Goal: Task Accomplishment & Management: Manage account settings

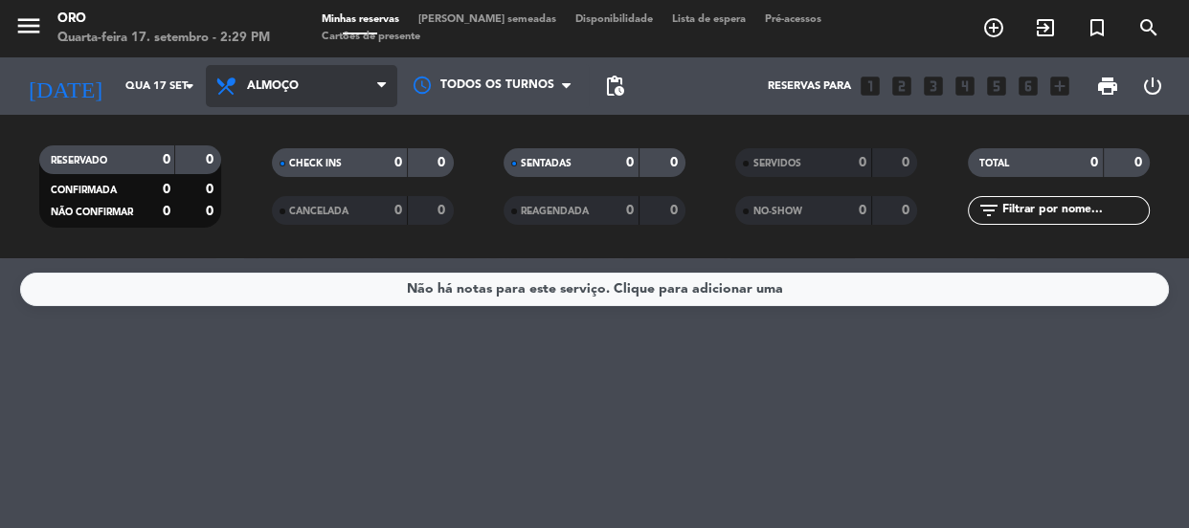
click at [265, 84] on span "Almoço" at bounding box center [273, 85] width 52 height 13
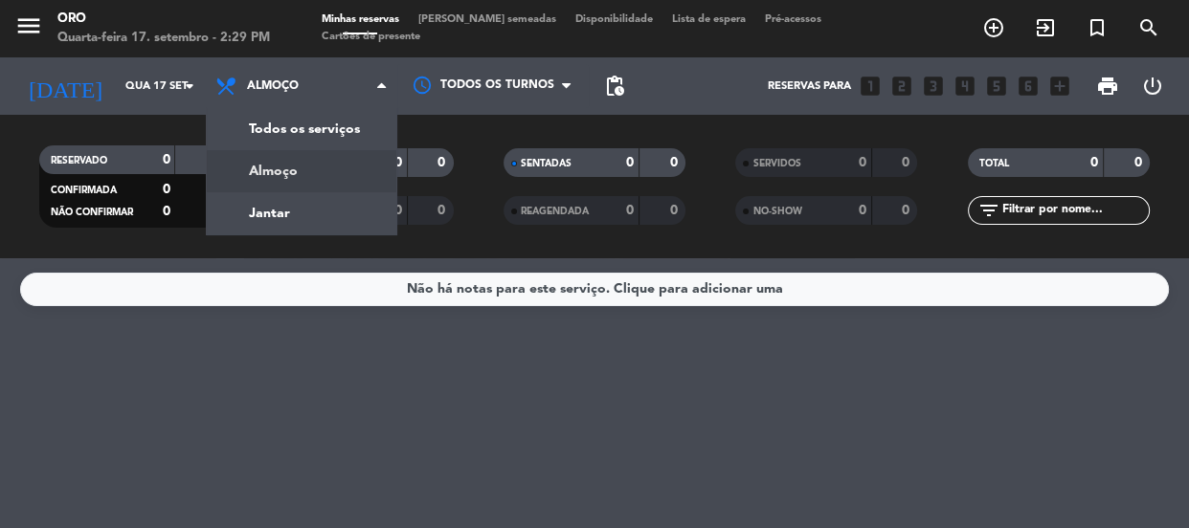
click at [329, 205] on div "menu Oro Quarta-feira 17. setembro - 2:29 PM Minhas reservas Mesas semeadas Dis…" at bounding box center [594, 129] width 1189 height 258
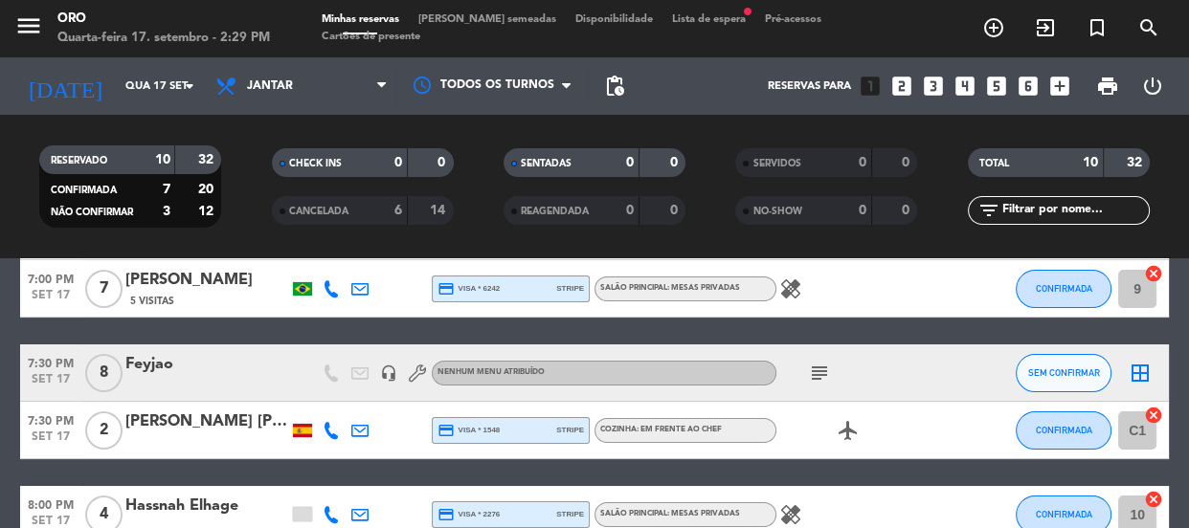
scroll to position [173, 0]
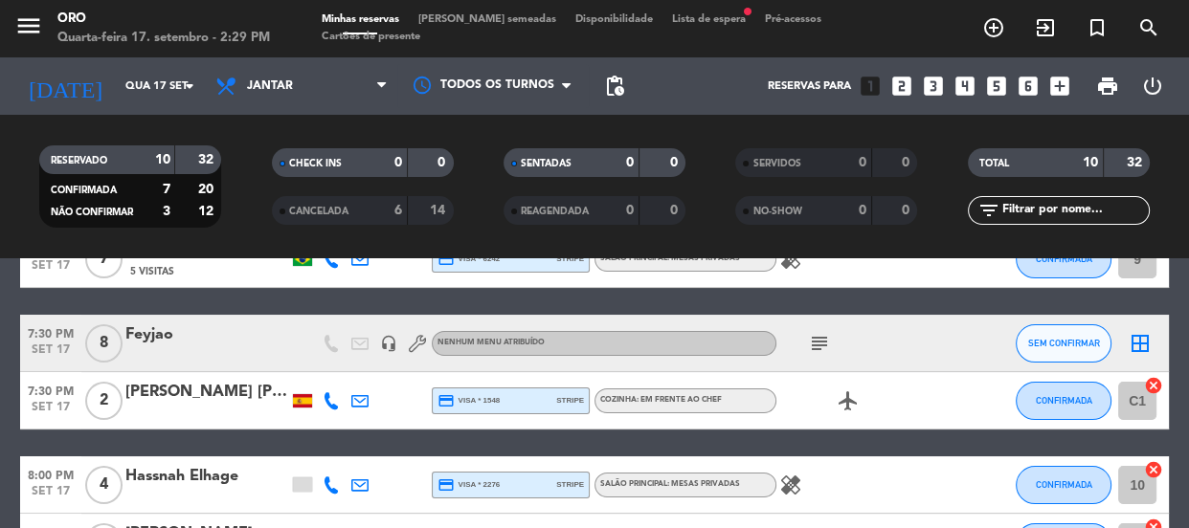
click at [905, 84] on icon "looks_two" at bounding box center [901, 86] width 25 height 25
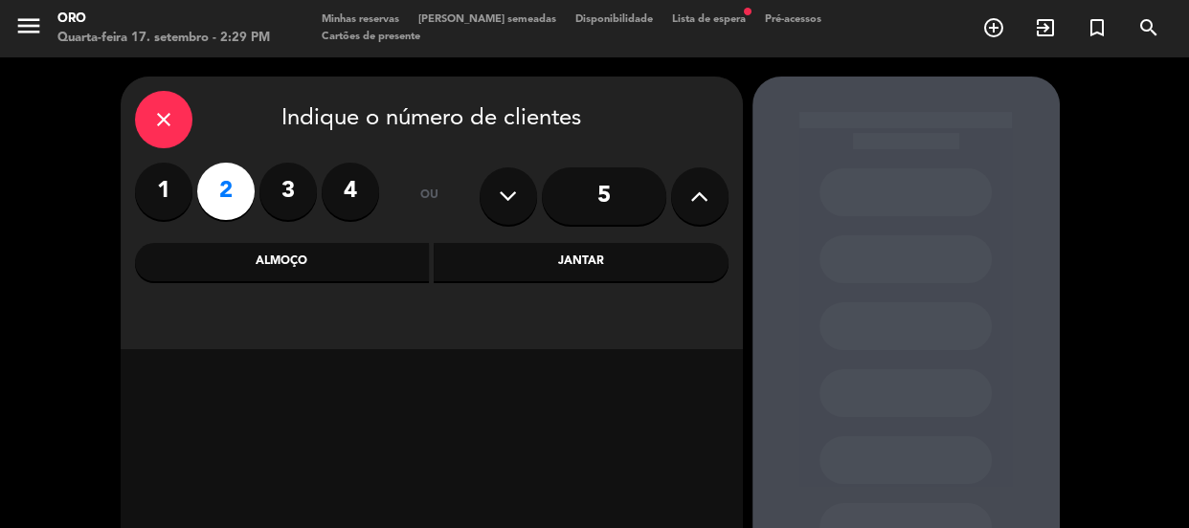
click at [299, 191] on label "3" at bounding box center [287, 191] width 57 height 57
click at [550, 258] on div "Jantar" at bounding box center [581, 262] width 295 height 38
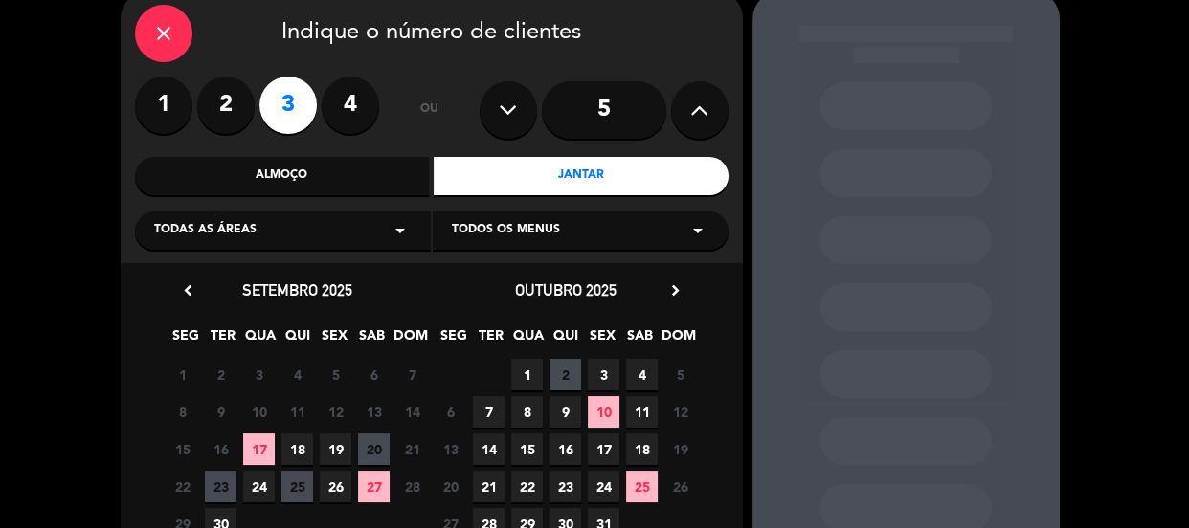
click at [258, 438] on span "17" at bounding box center [259, 450] width 32 height 32
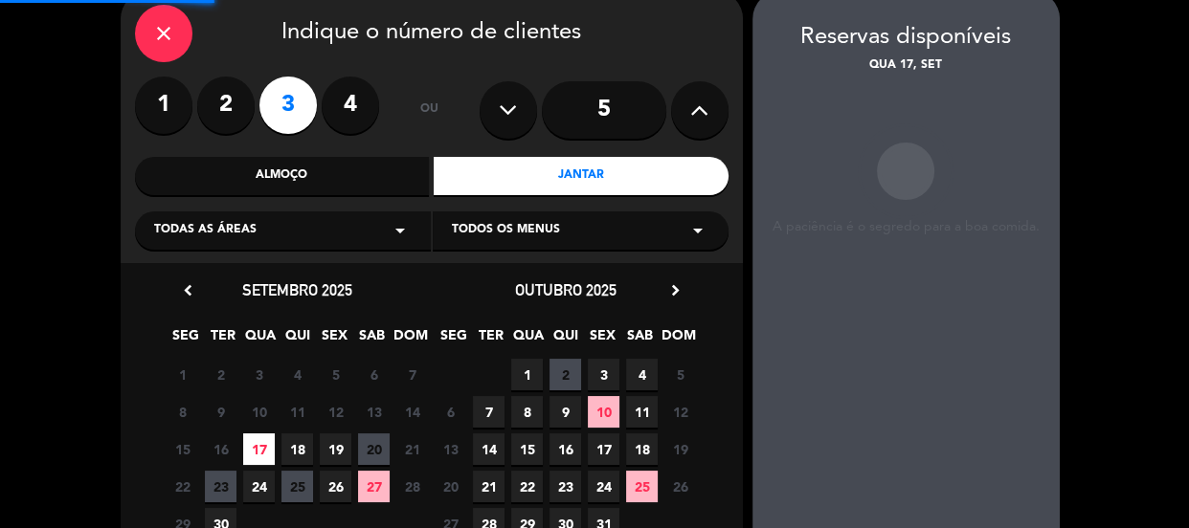
scroll to position [77, 0]
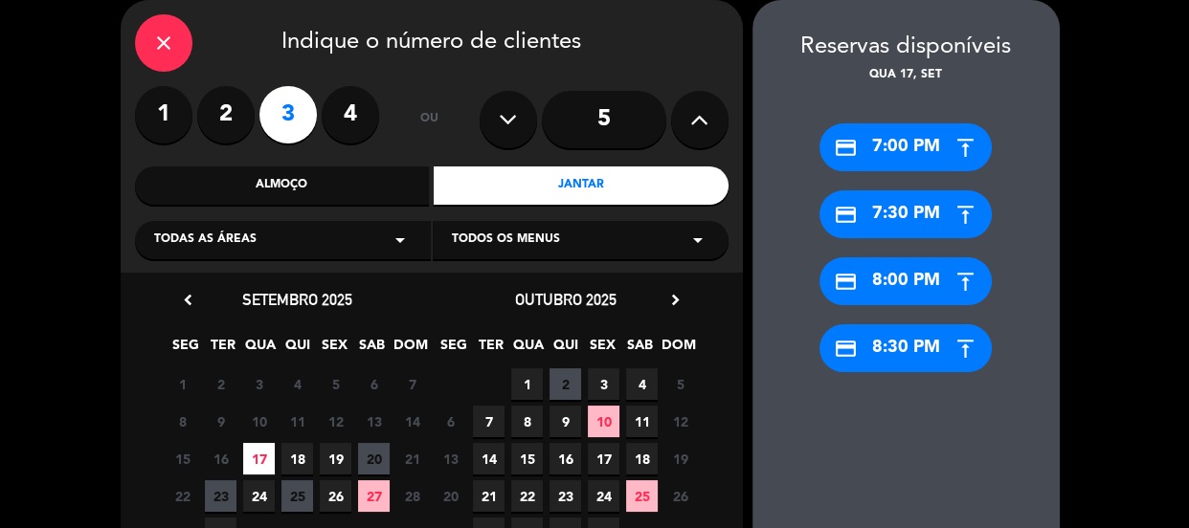
click at [921, 219] on div "credit_card 7:30 PM" at bounding box center [906, 215] width 172 height 48
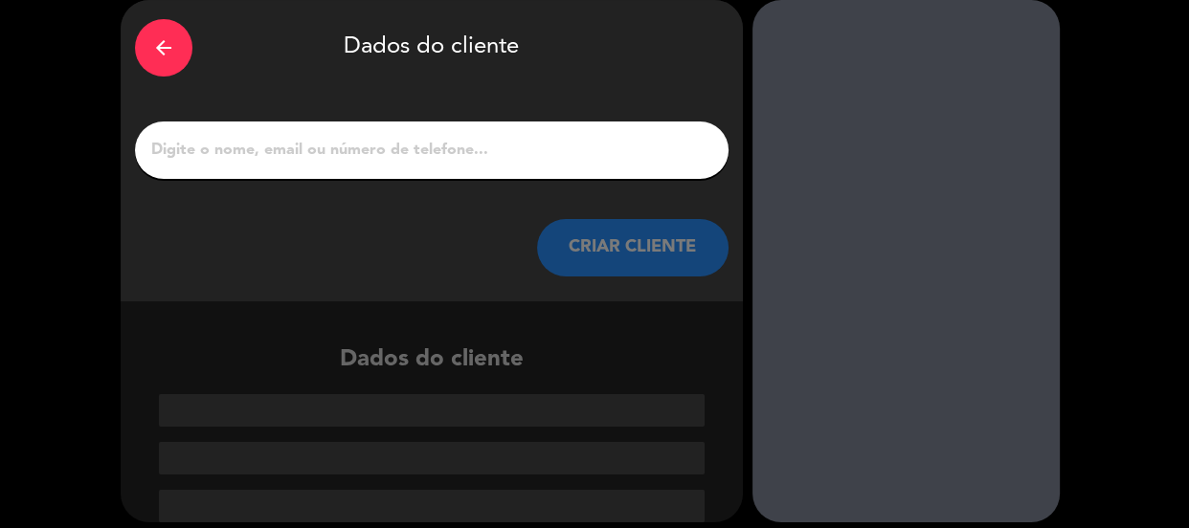
click at [142, 30] on div "arrow_back" at bounding box center [163, 47] width 57 height 57
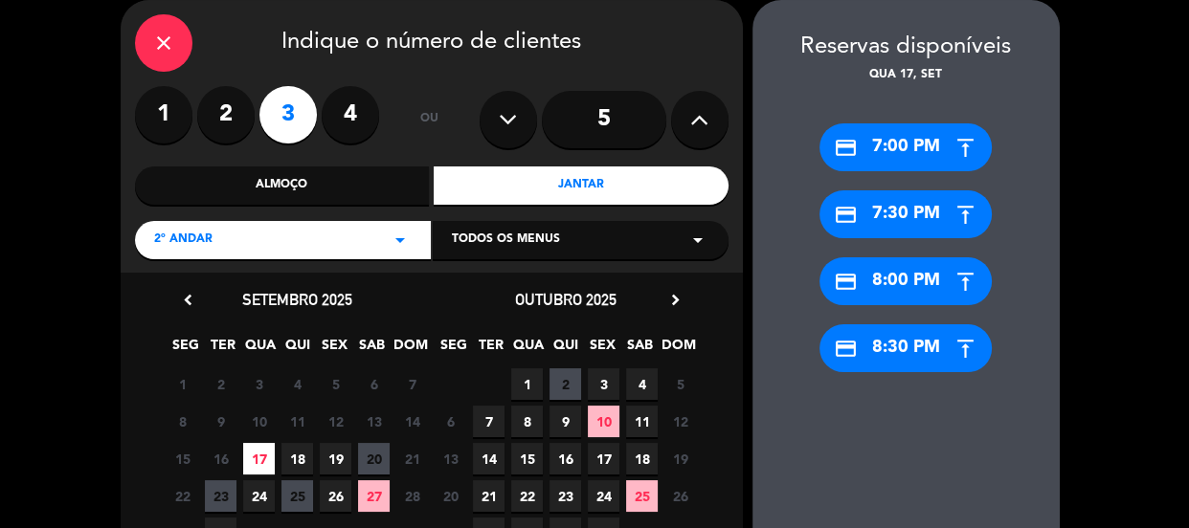
click at [236, 111] on label "2" at bounding box center [225, 114] width 57 height 57
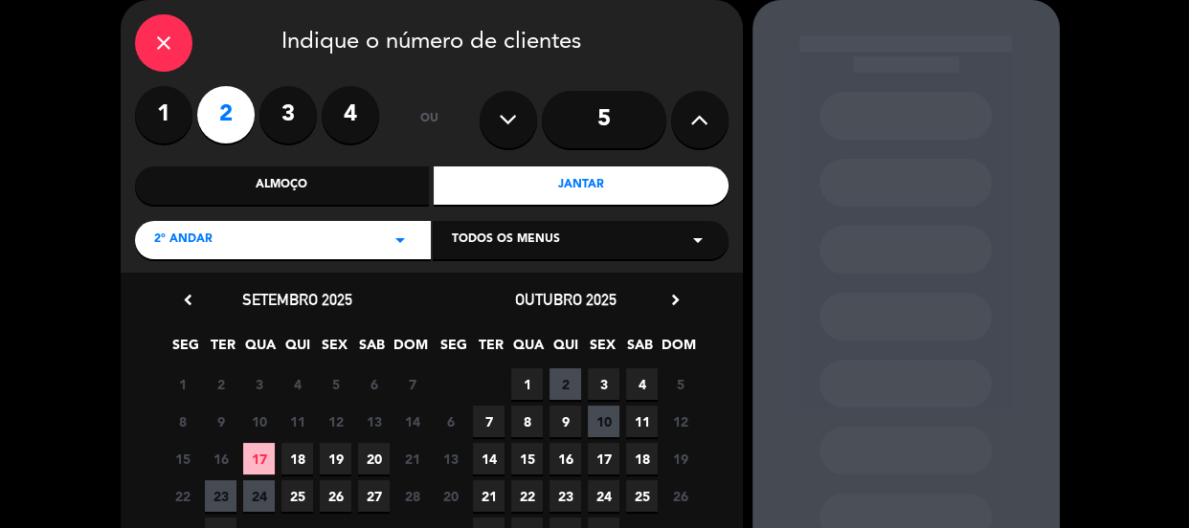
click at [254, 458] on span "17" at bounding box center [259, 459] width 32 height 32
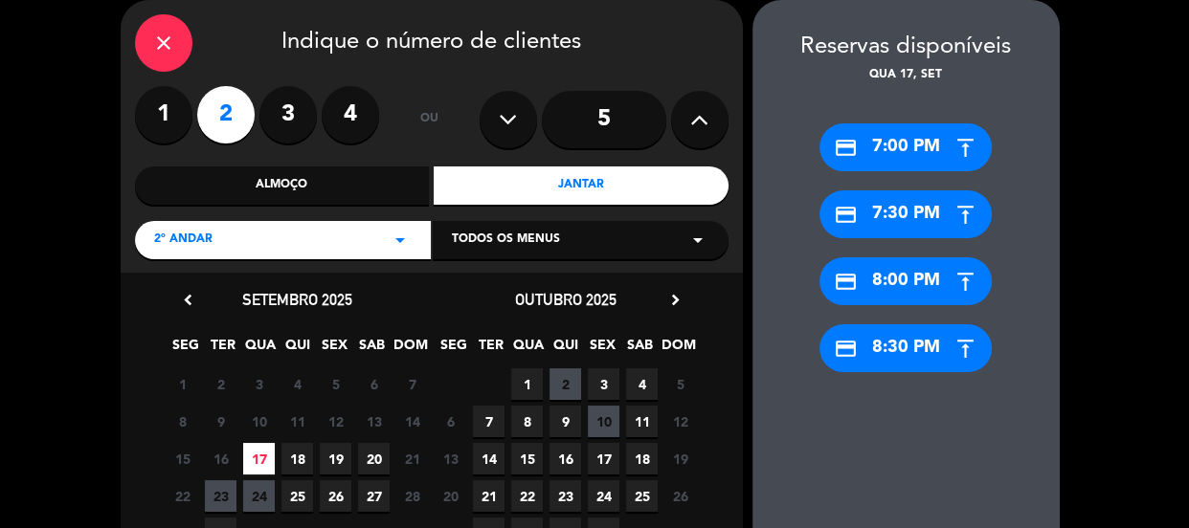
click at [920, 207] on div "credit_card 7:30 PM" at bounding box center [906, 215] width 172 height 48
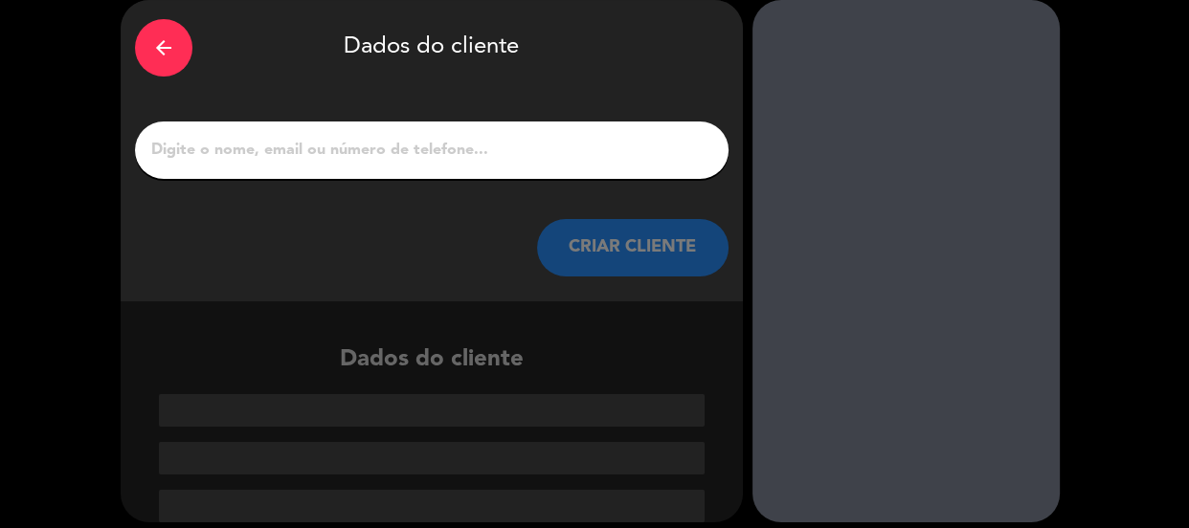
click at [480, 146] on input "1" at bounding box center [431, 150] width 565 height 27
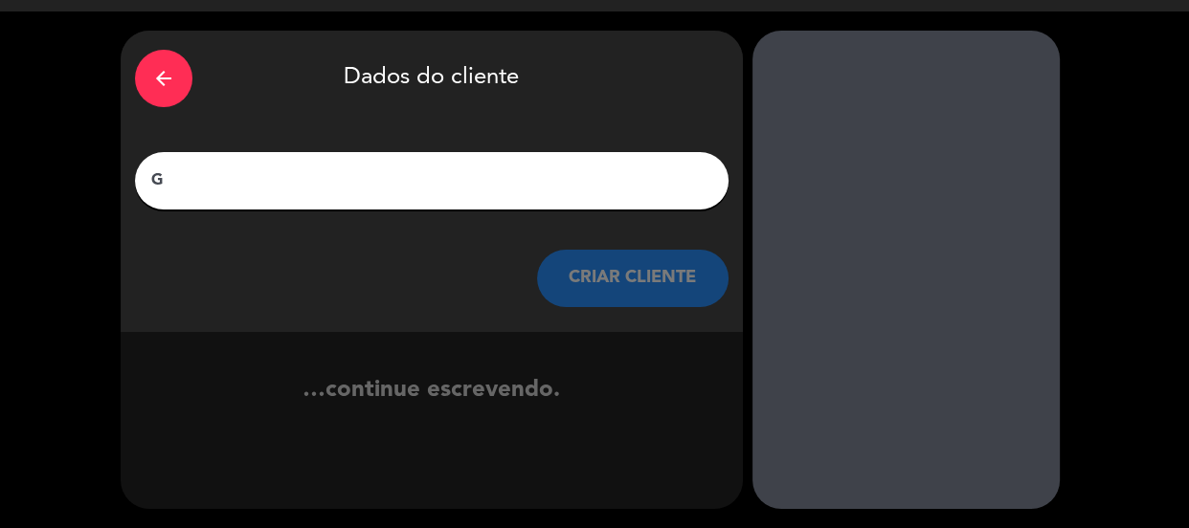
scroll to position [46, 0]
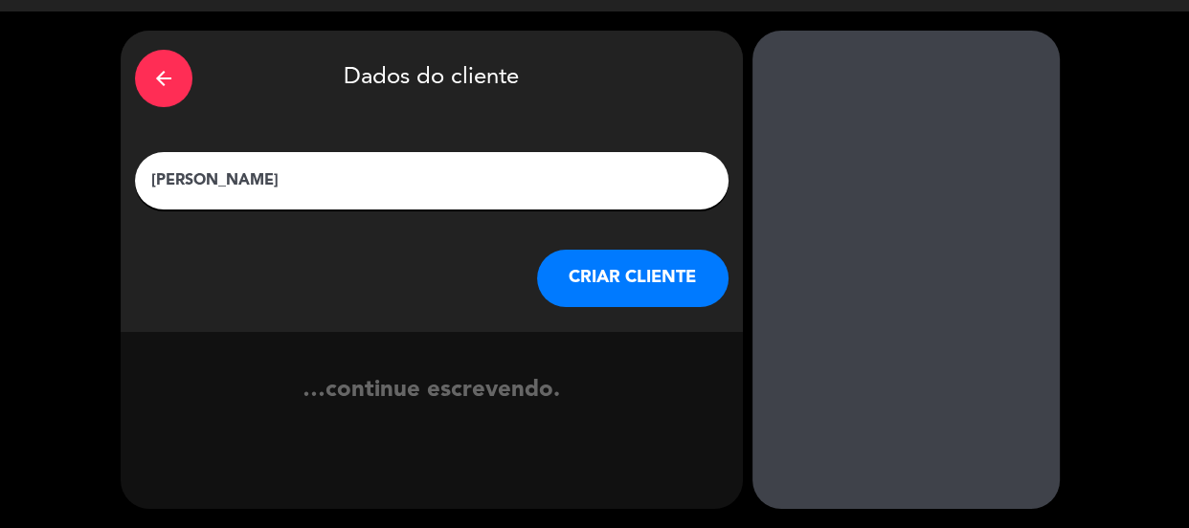
type input "[PERSON_NAME]"
click at [629, 258] on button "CRIAR CLIENTE" at bounding box center [632, 278] width 191 height 57
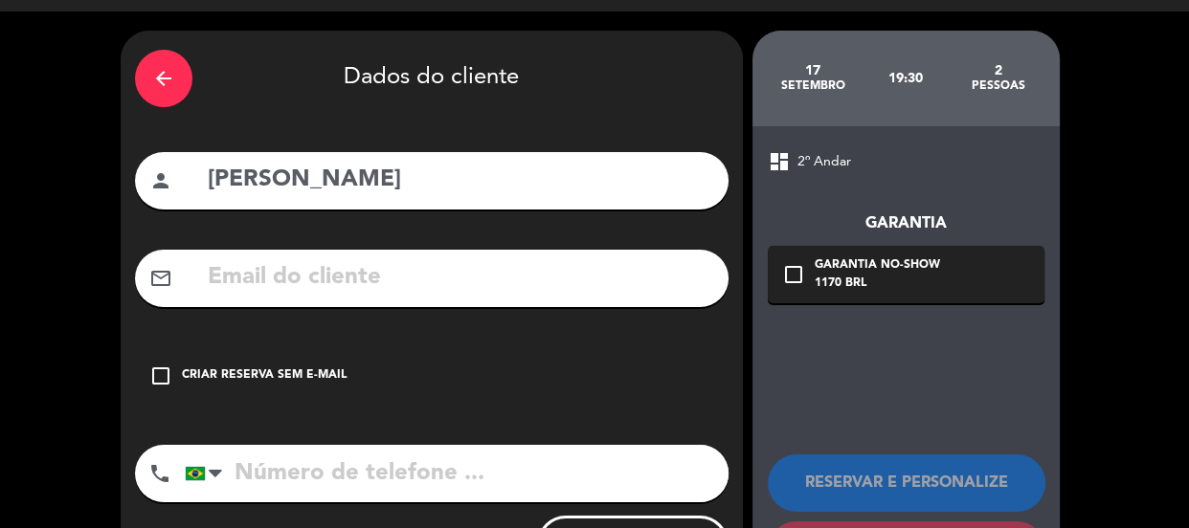
click at [288, 286] on input "text" at bounding box center [460, 277] width 508 height 39
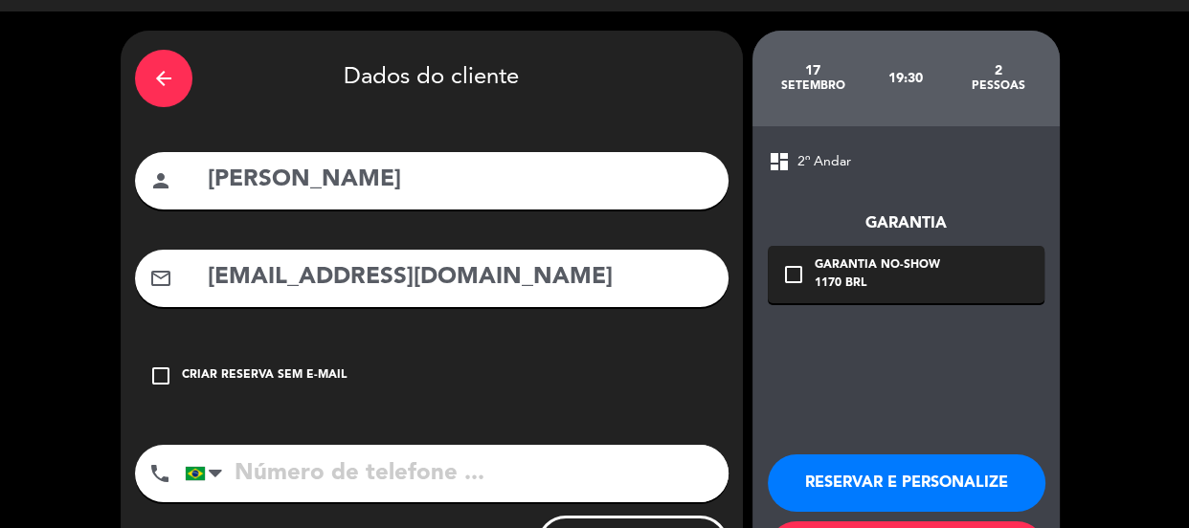
type input "confirmations.btg@primetour.com.br"
click at [388, 469] on input "tel" at bounding box center [457, 473] width 544 height 57
type input "21981759950"
click at [519, 407] on div "arrow_back Dados do cliente person Guilherme Moura mail_outline confirmations.b…" at bounding box center [432, 317] width 622 height 572
click at [923, 283] on div "1170 BRL" at bounding box center [877, 284] width 125 height 19
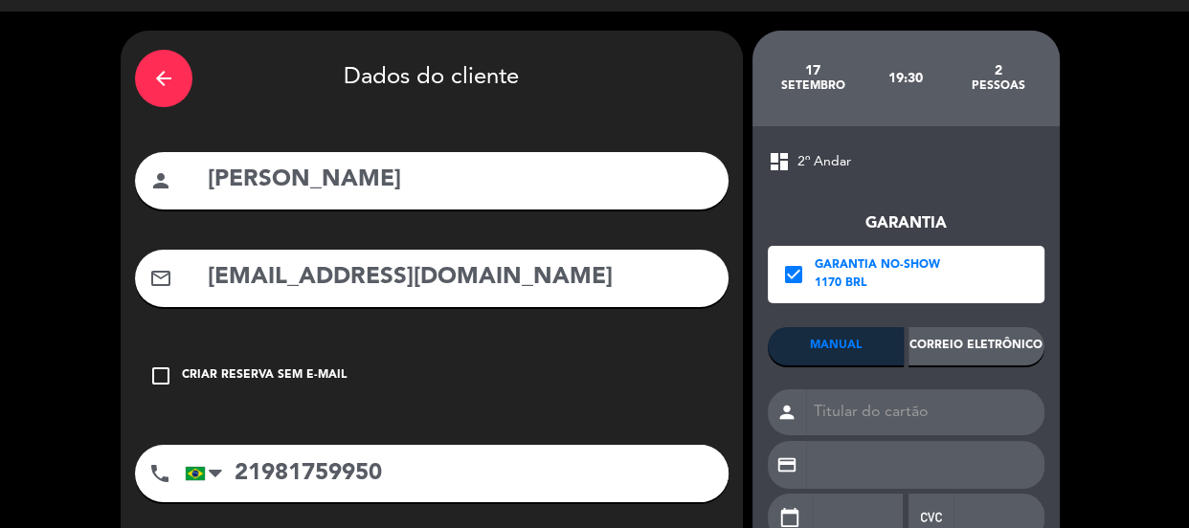
click at [980, 348] on div "Correio eletrônico" at bounding box center [977, 346] width 136 height 38
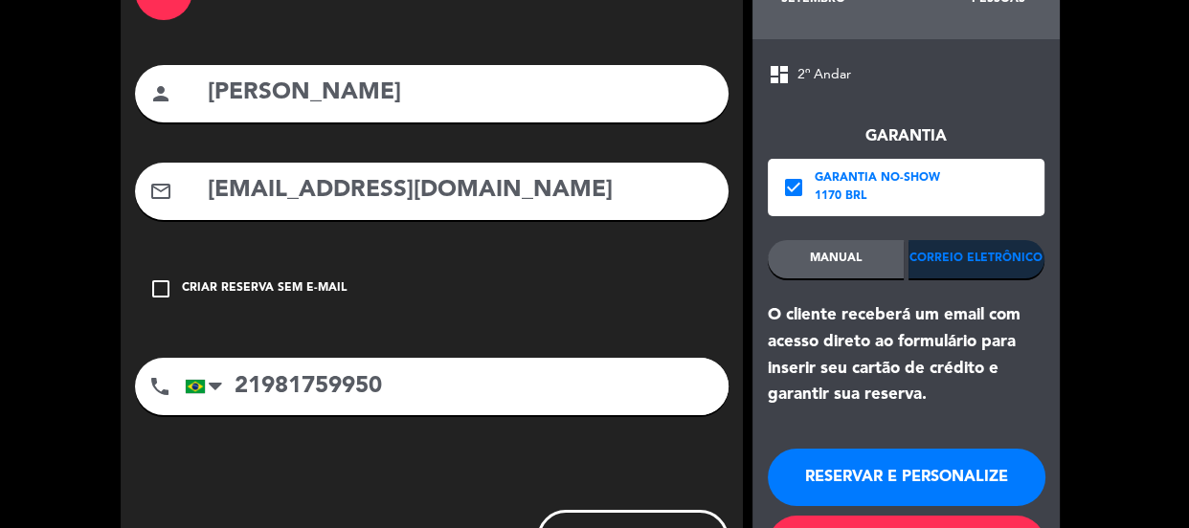
scroll to position [220, 0]
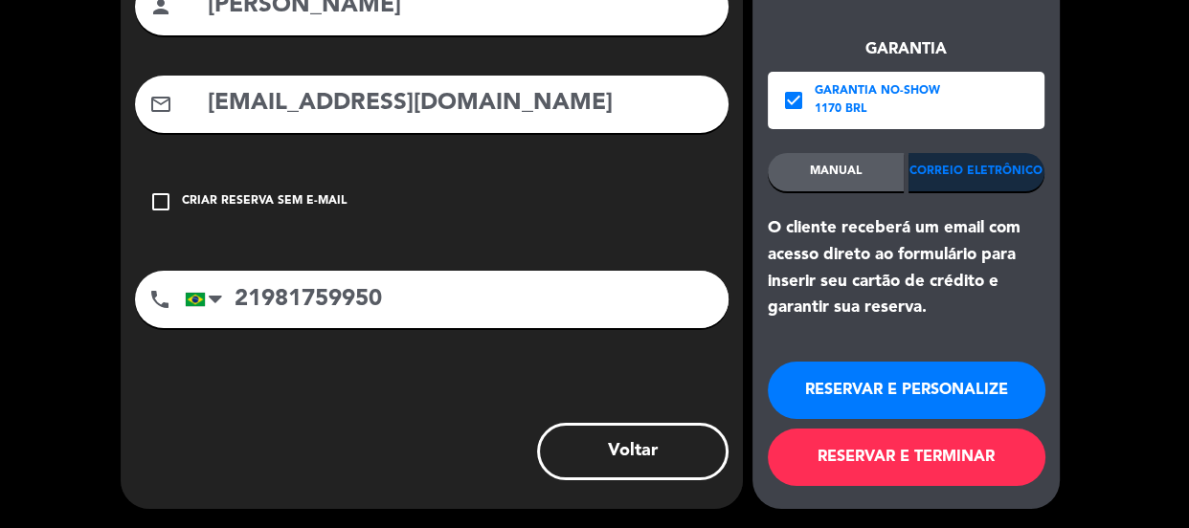
click at [918, 454] on button "RESERVAR E TERMINAR" at bounding box center [907, 457] width 278 height 57
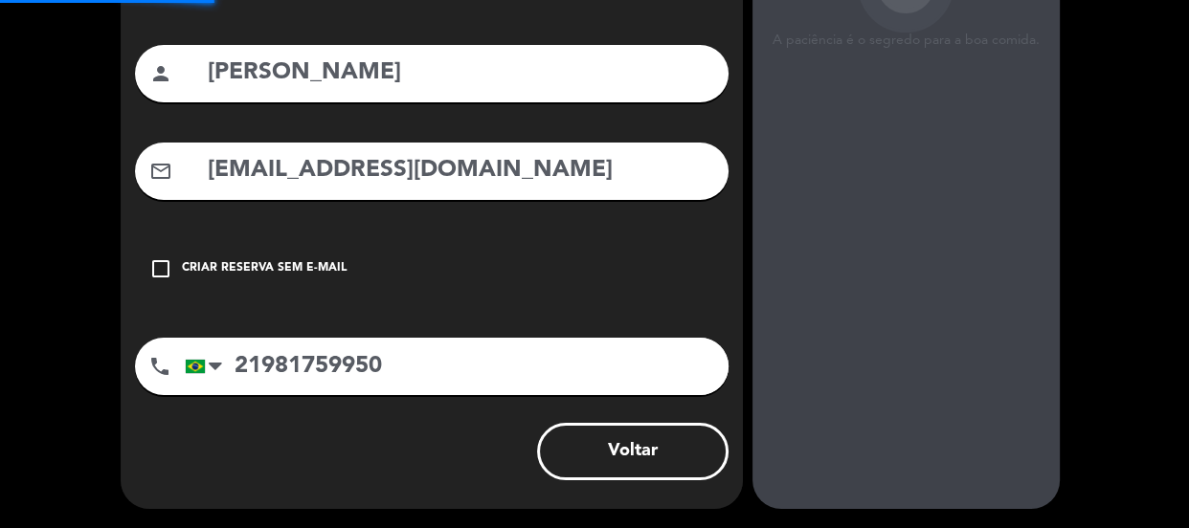
scroll to position [153, 0]
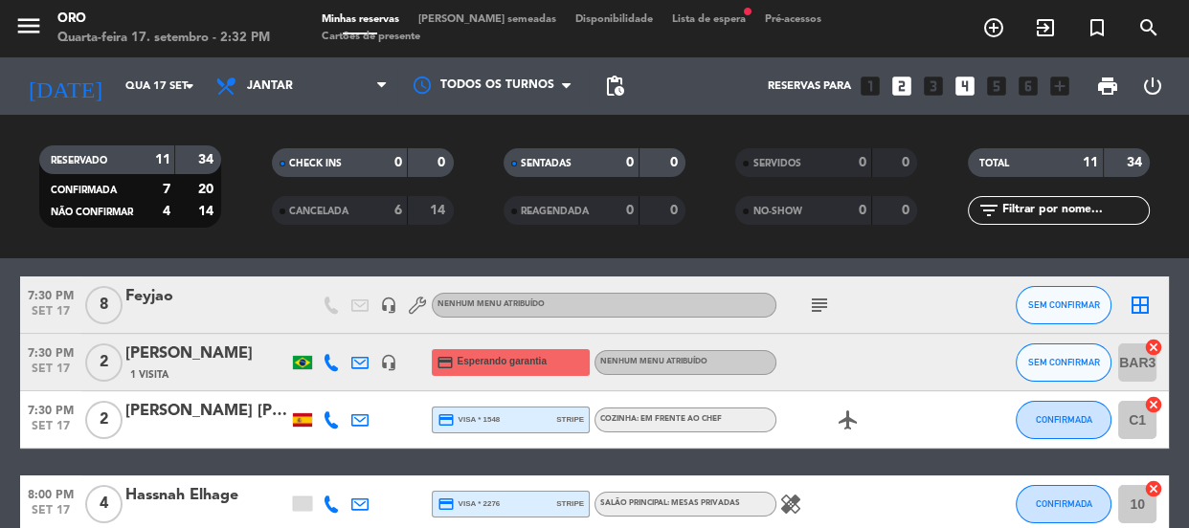
scroll to position [173, 0]
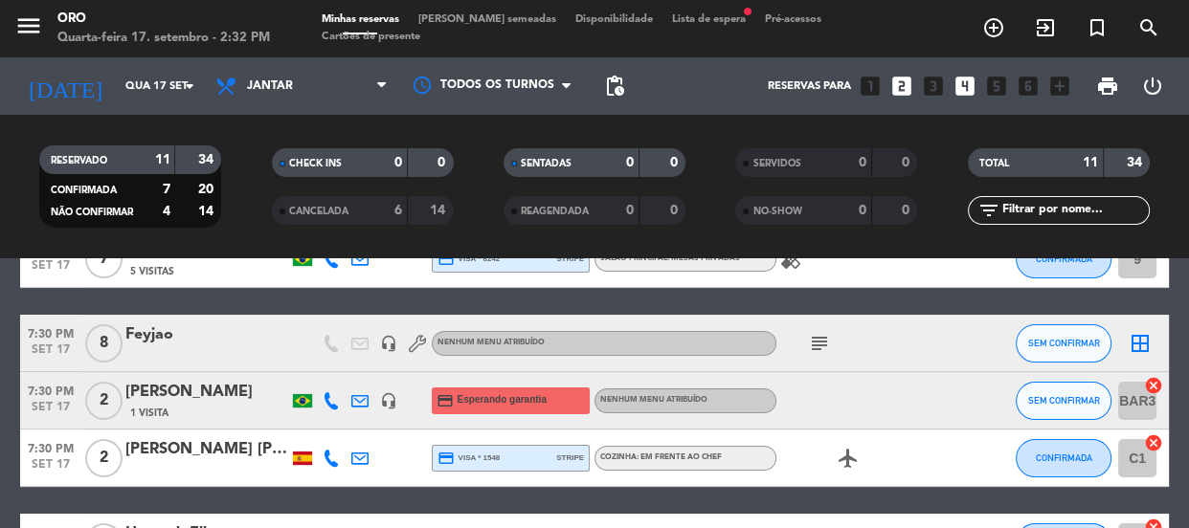
click at [184, 393] on div "[PERSON_NAME]" at bounding box center [206, 392] width 163 height 25
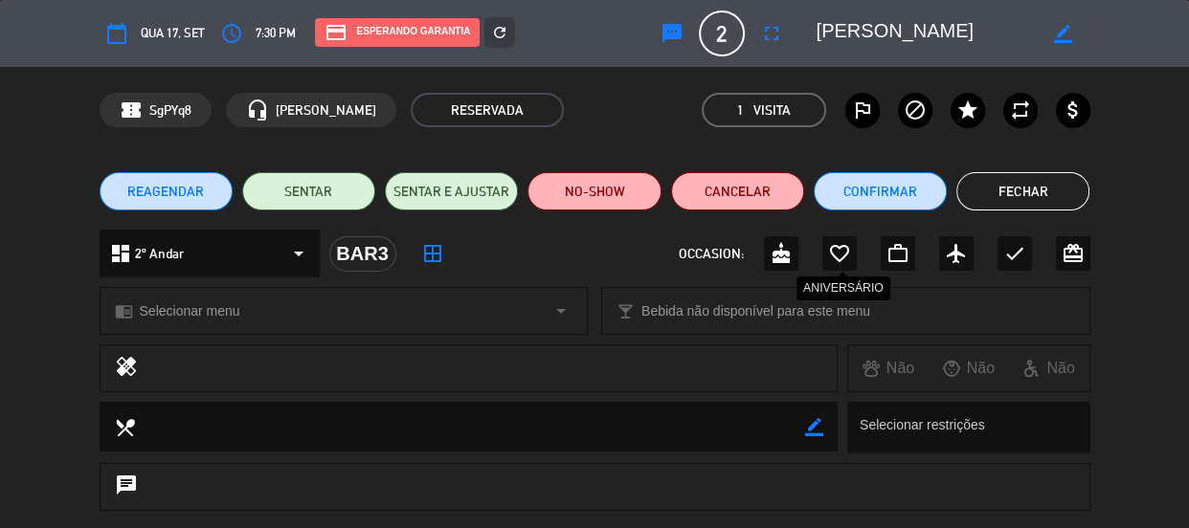
click at [840, 251] on icon "favorite_border" at bounding box center [839, 253] width 23 height 23
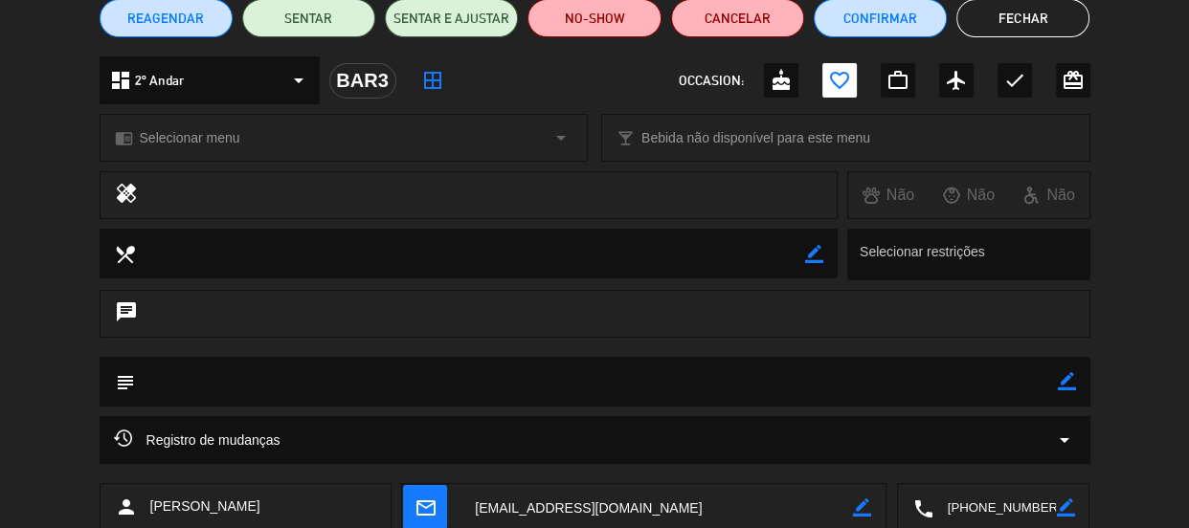
click at [358, 306] on div "chat" at bounding box center [595, 314] width 991 height 48
click at [1039, 322] on div "chat" at bounding box center [595, 314] width 991 height 48
click at [128, 302] on icon "chat" at bounding box center [126, 314] width 23 height 27
click at [1051, 392] on textarea at bounding box center [596, 381] width 923 height 49
click at [1066, 375] on icon "border_color" at bounding box center [1067, 381] width 18 height 18
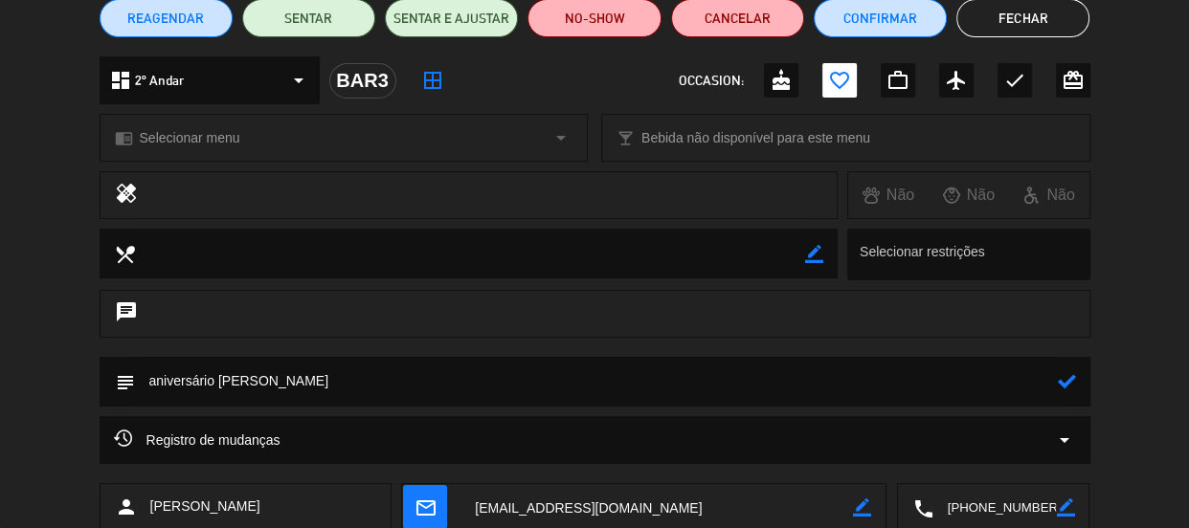
click at [1058, 373] on icon at bounding box center [1067, 381] width 18 height 18
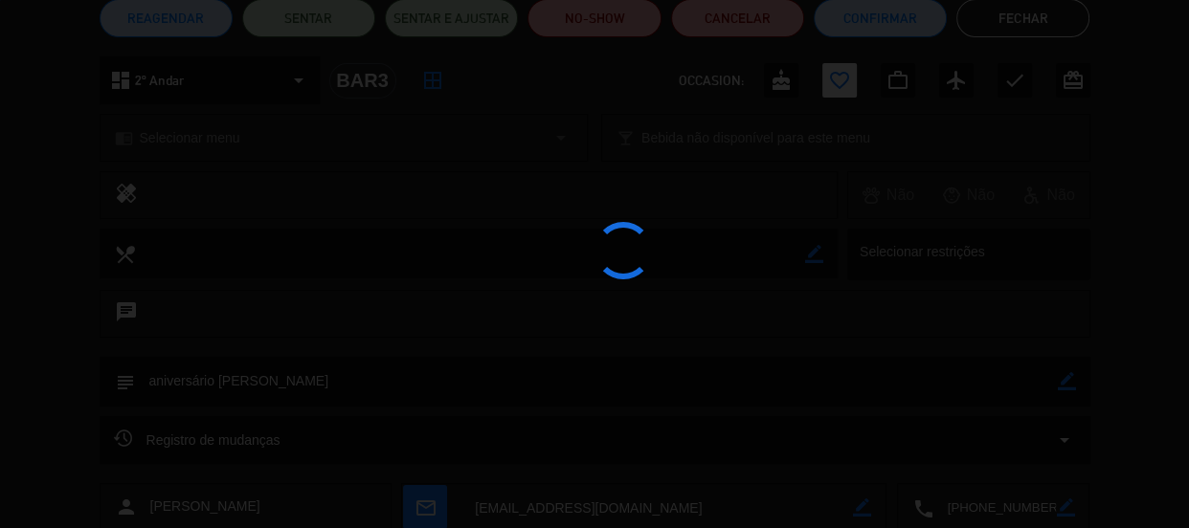
type textarea "aniversário de casamento"
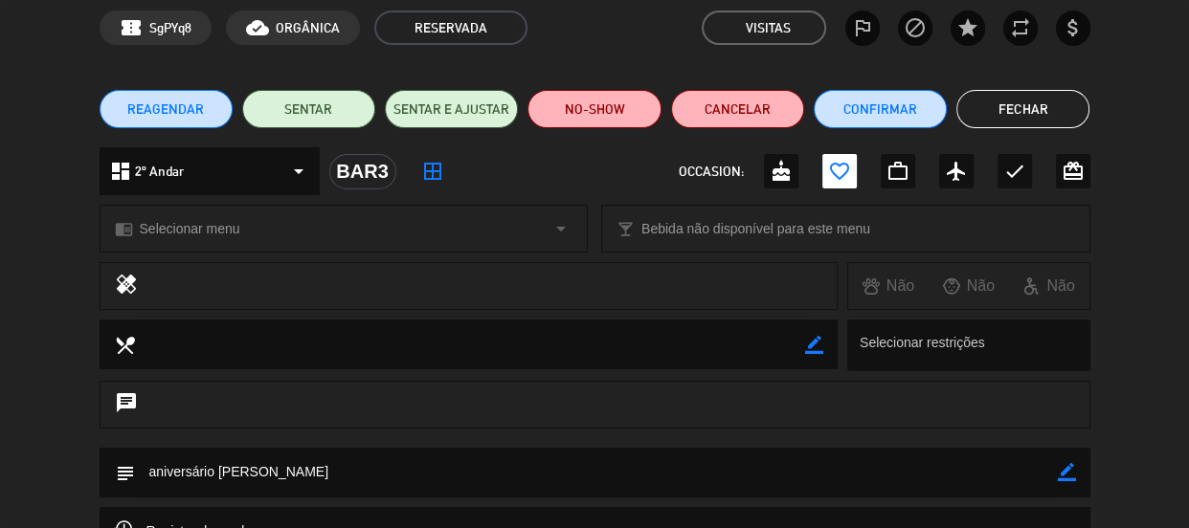
scroll to position [0, 0]
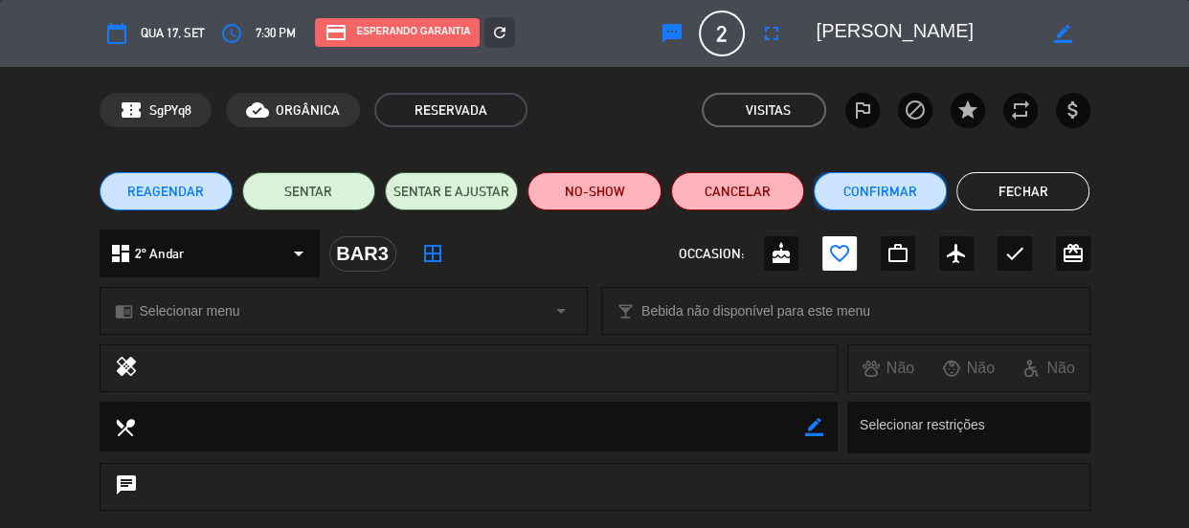
click at [922, 198] on button "Confirmar" at bounding box center [880, 191] width 133 height 38
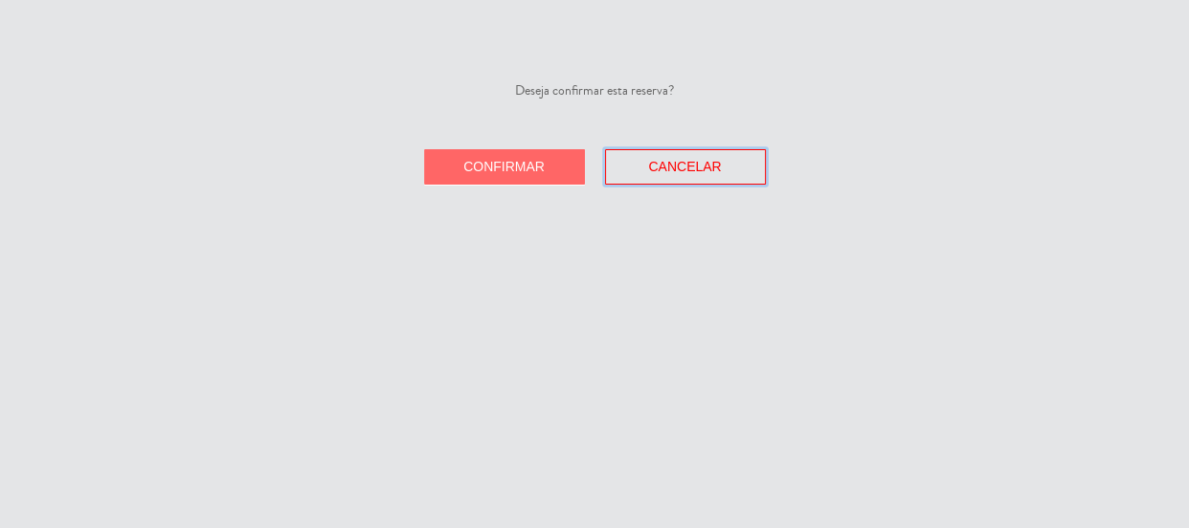
click at [745, 177] on button "Cancelar" at bounding box center [685, 166] width 161 height 35
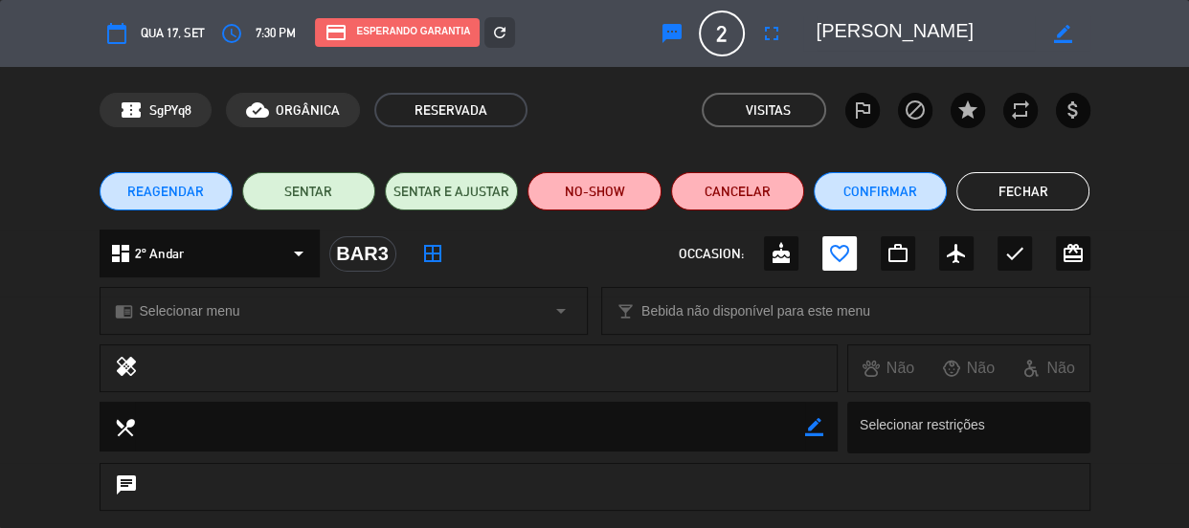
click at [1040, 203] on button "Fechar" at bounding box center [1022, 191] width 133 height 38
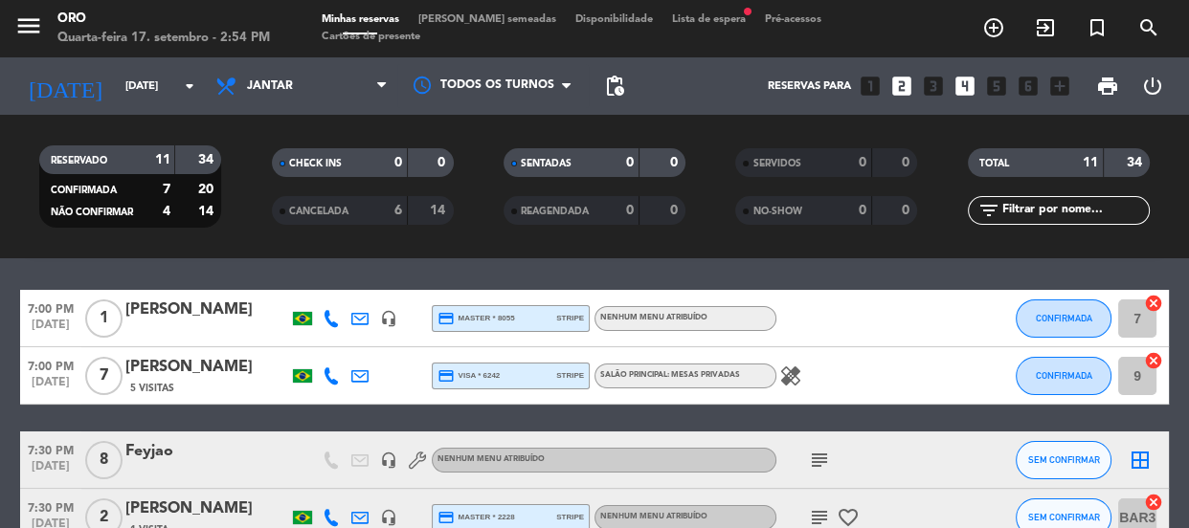
scroll to position [86, 0]
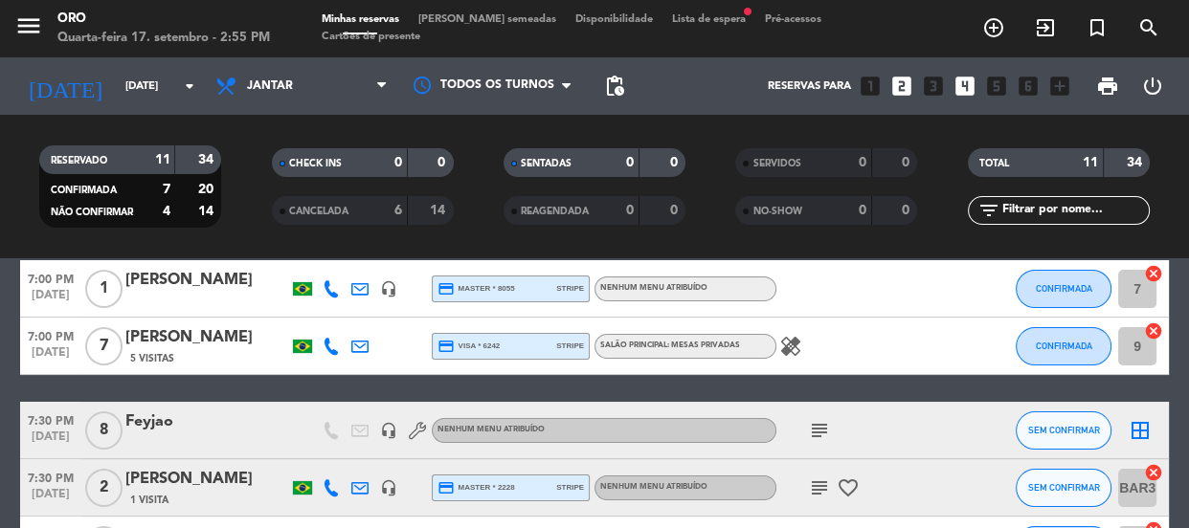
click at [156, 422] on div "Feyjao" at bounding box center [206, 422] width 163 height 25
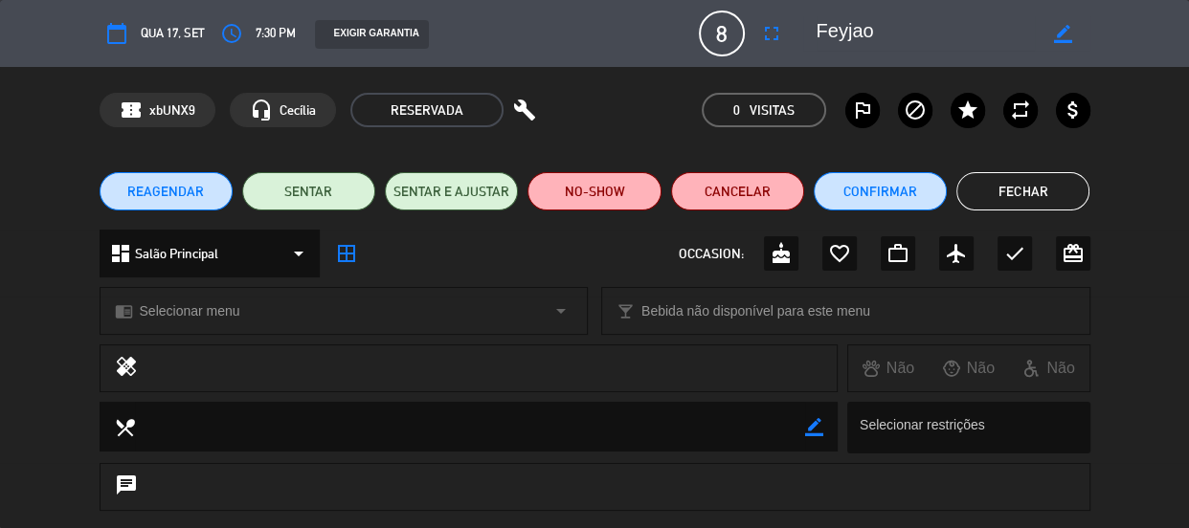
type input "[EMAIL_ADDRESS][DOMAIN_NAME]"
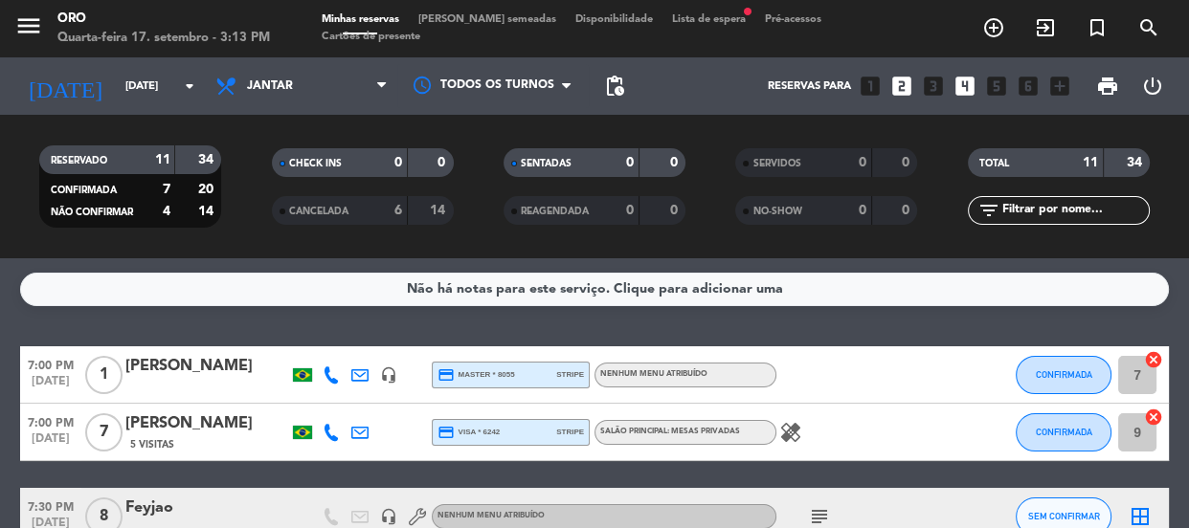
click at [829, 370] on div at bounding box center [862, 375] width 172 height 56
